Goal: Navigation & Orientation: Understand site structure

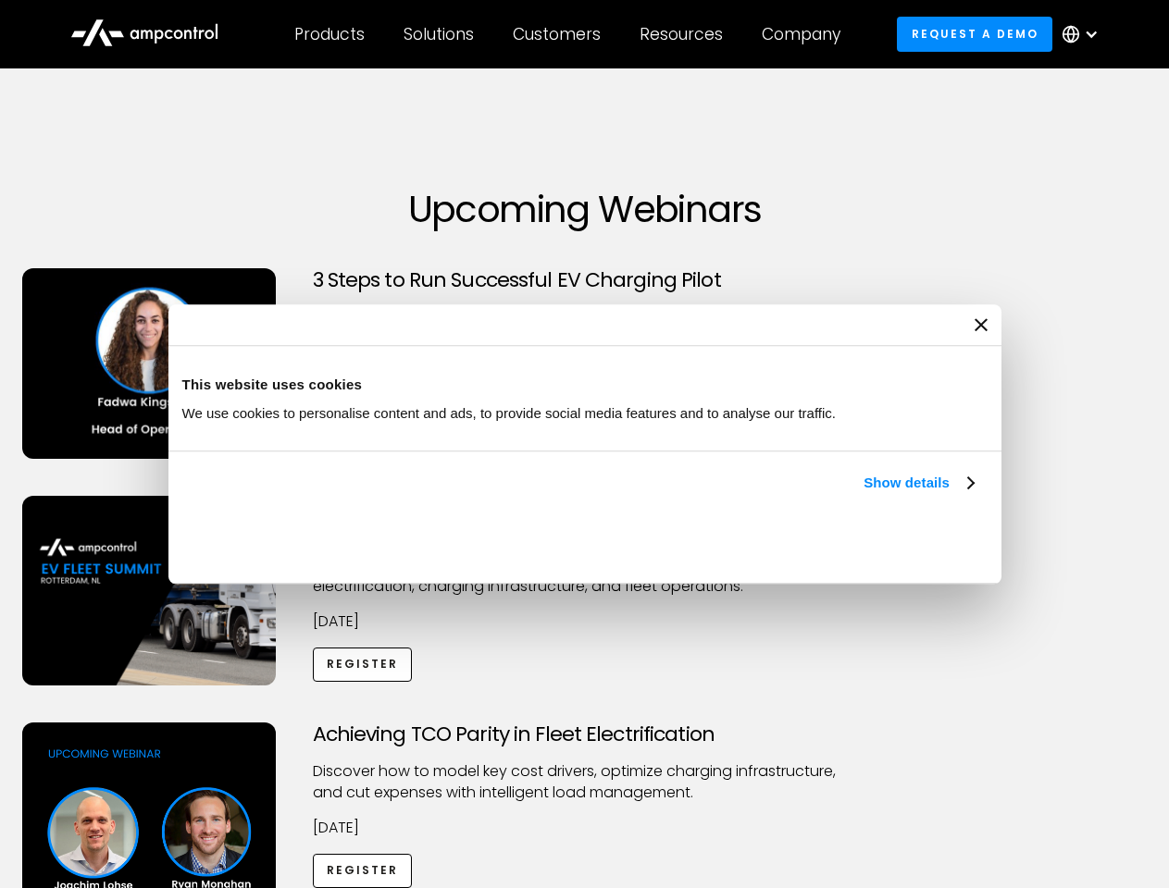
click at [863, 494] on link "Show details" at bounding box center [917, 483] width 109 height 22
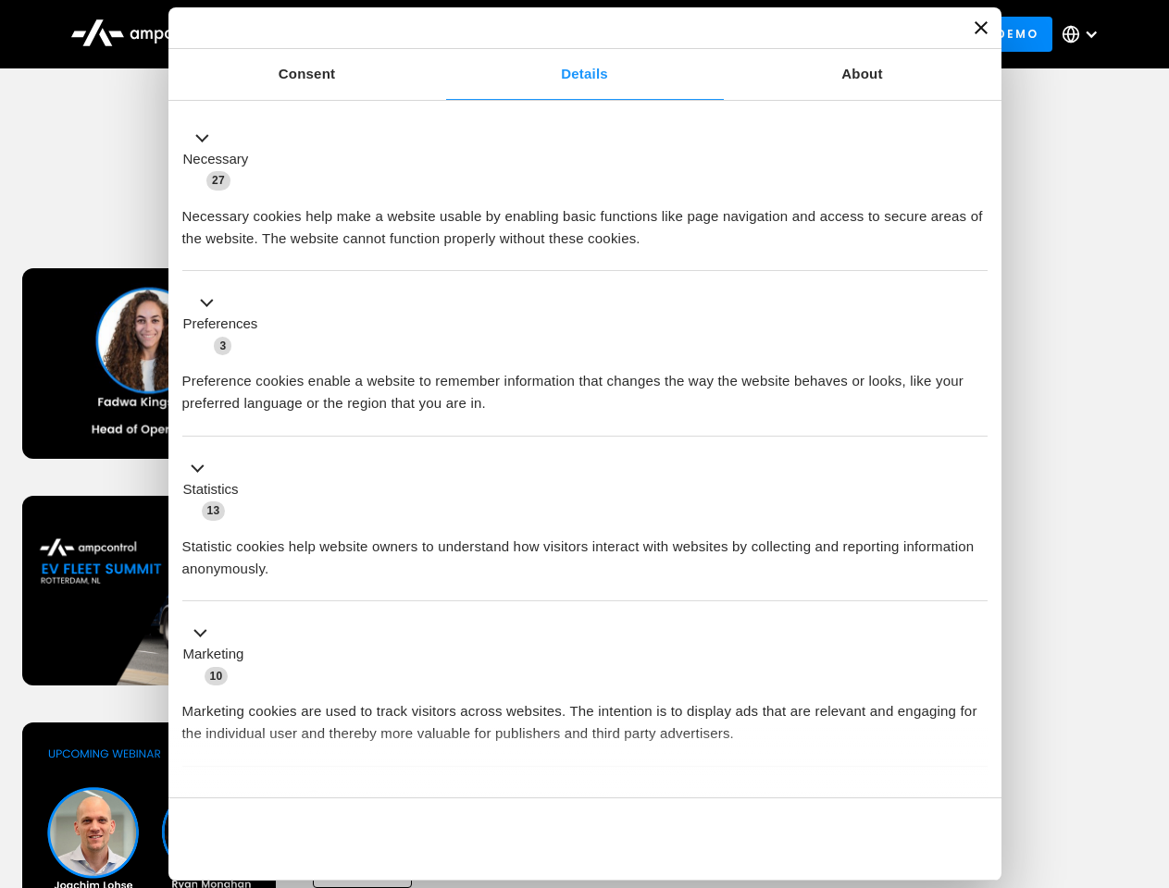
click at [975, 250] on div "Necessary cookies help make a website usable by enabling basic functions like p…" at bounding box center [584, 221] width 805 height 58
click at [1148, 746] on div "Achieving TCO Parity in Fleet Electrification Discover how to model key cost dr…" at bounding box center [585, 868] width 1162 height 291
click at [569, 34] on div "Customers" at bounding box center [557, 34] width 88 height 20
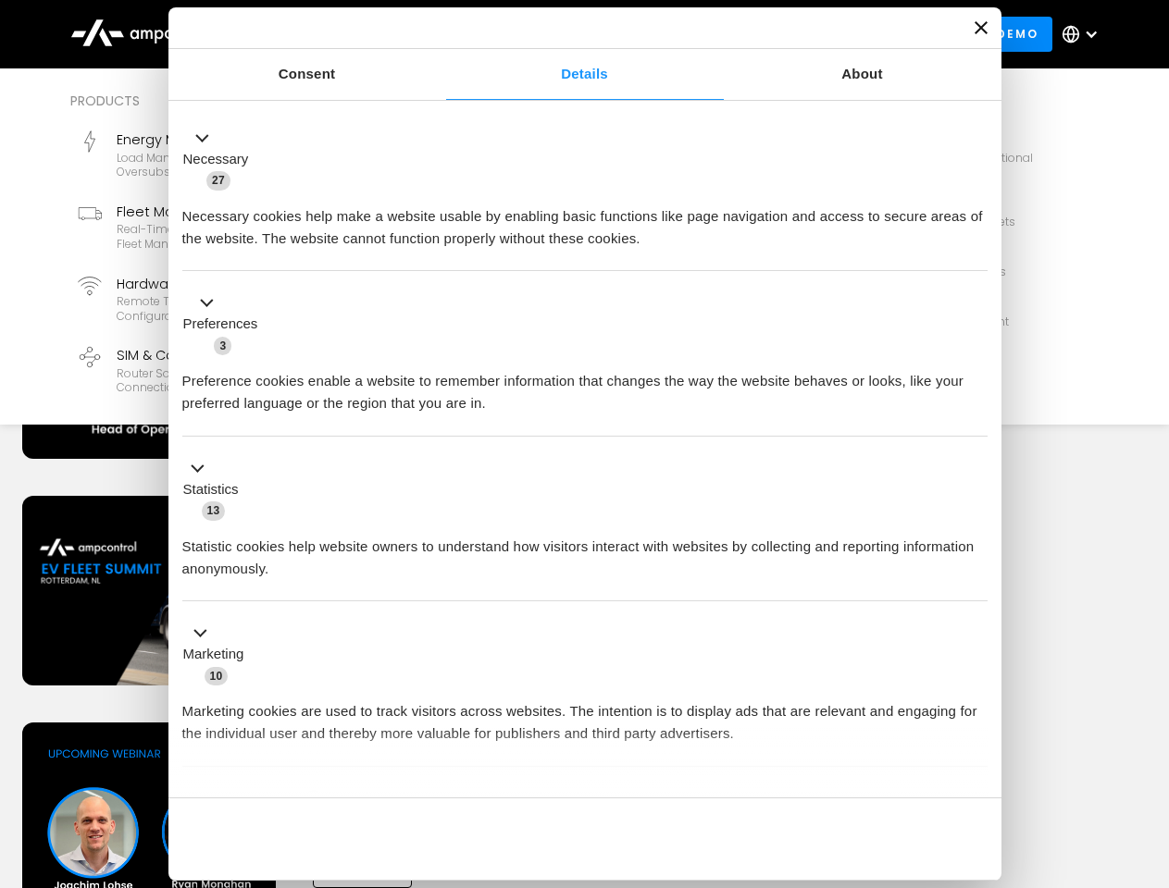
click at [329, 34] on div "Products" at bounding box center [329, 34] width 70 height 20
click at [440, 34] on div "Solutions" at bounding box center [438, 34] width 70 height 20
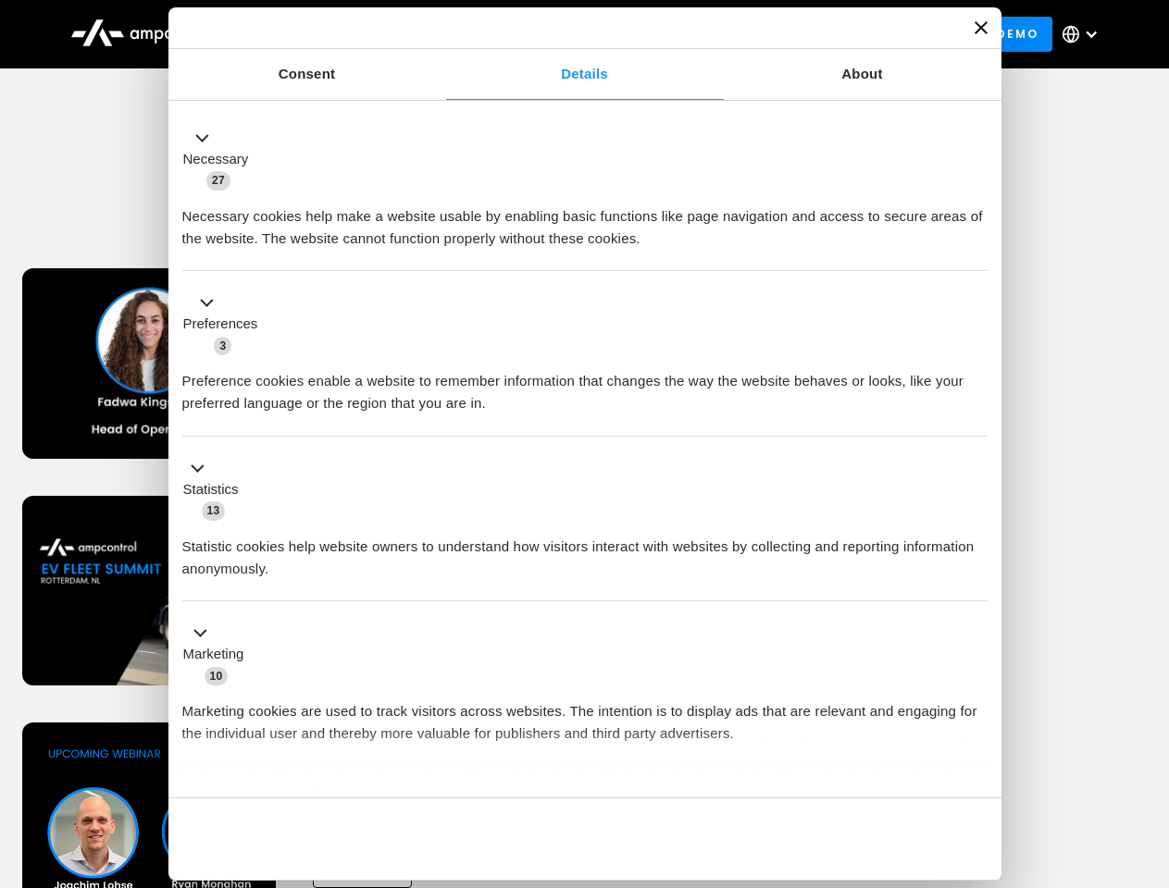
click at [560, 34] on div "Customers" at bounding box center [557, 34] width 88 height 20
click at [685, 34] on div "Resources" at bounding box center [680, 34] width 83 height 20
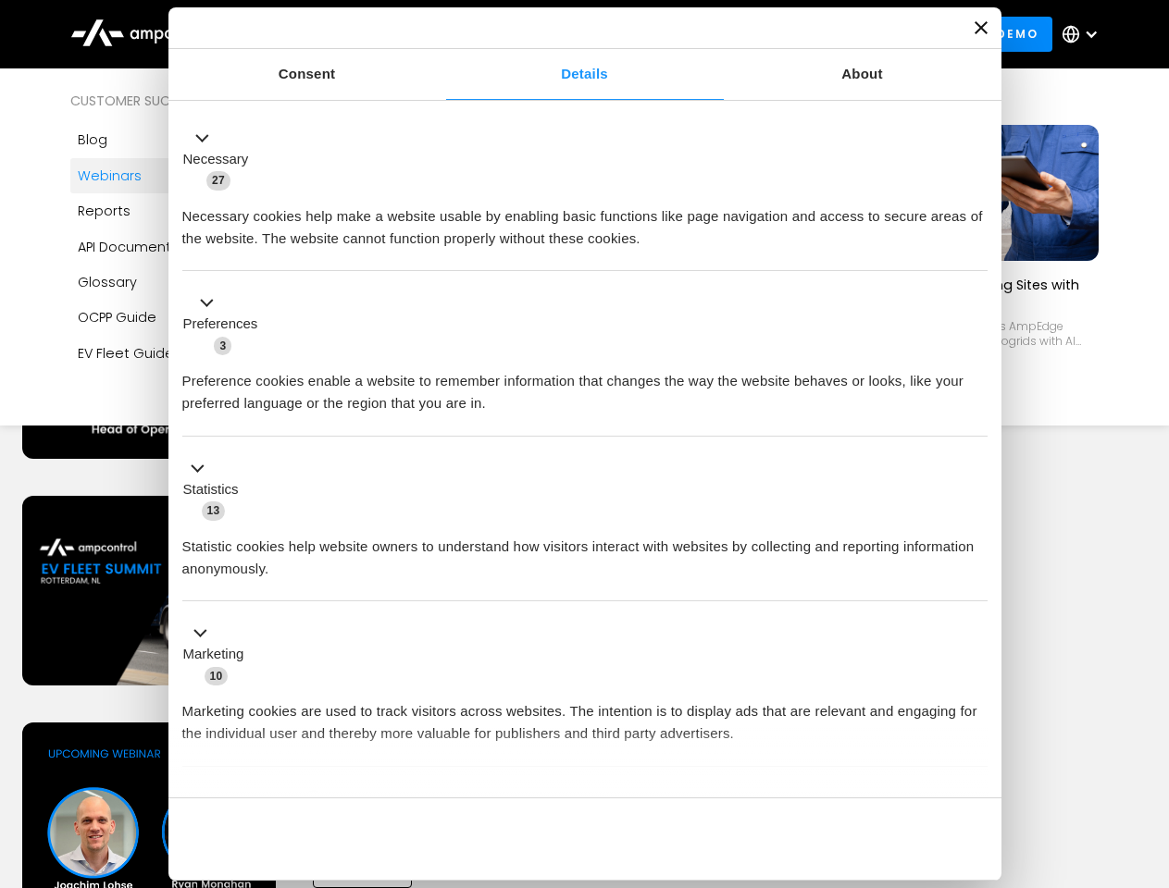
click at [807, 34] on div "Company" at bounding box center [801, 34] width 79 height 20
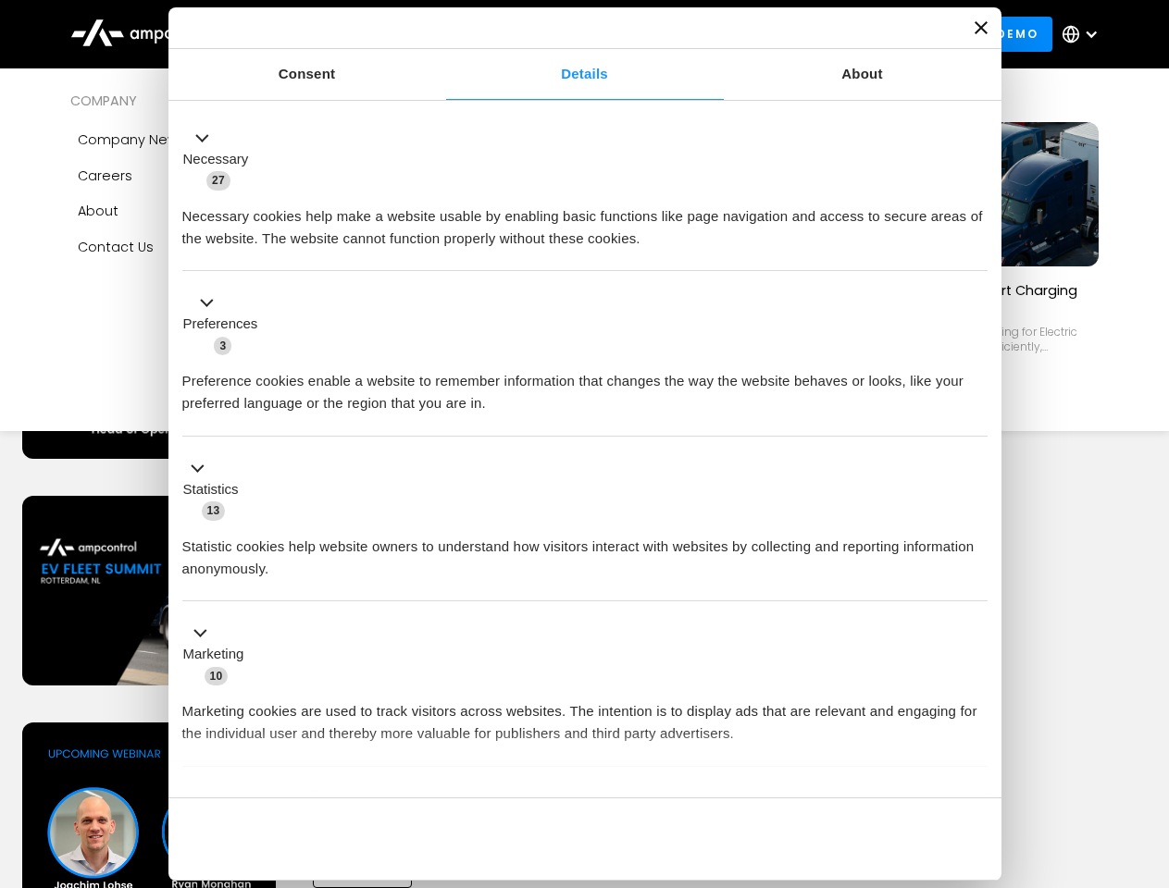
click at [1085, 34] on div at bounding box center [1091, 34] width 15 height 15
